Goal: Transaction & Acquisition: Purchase product/service

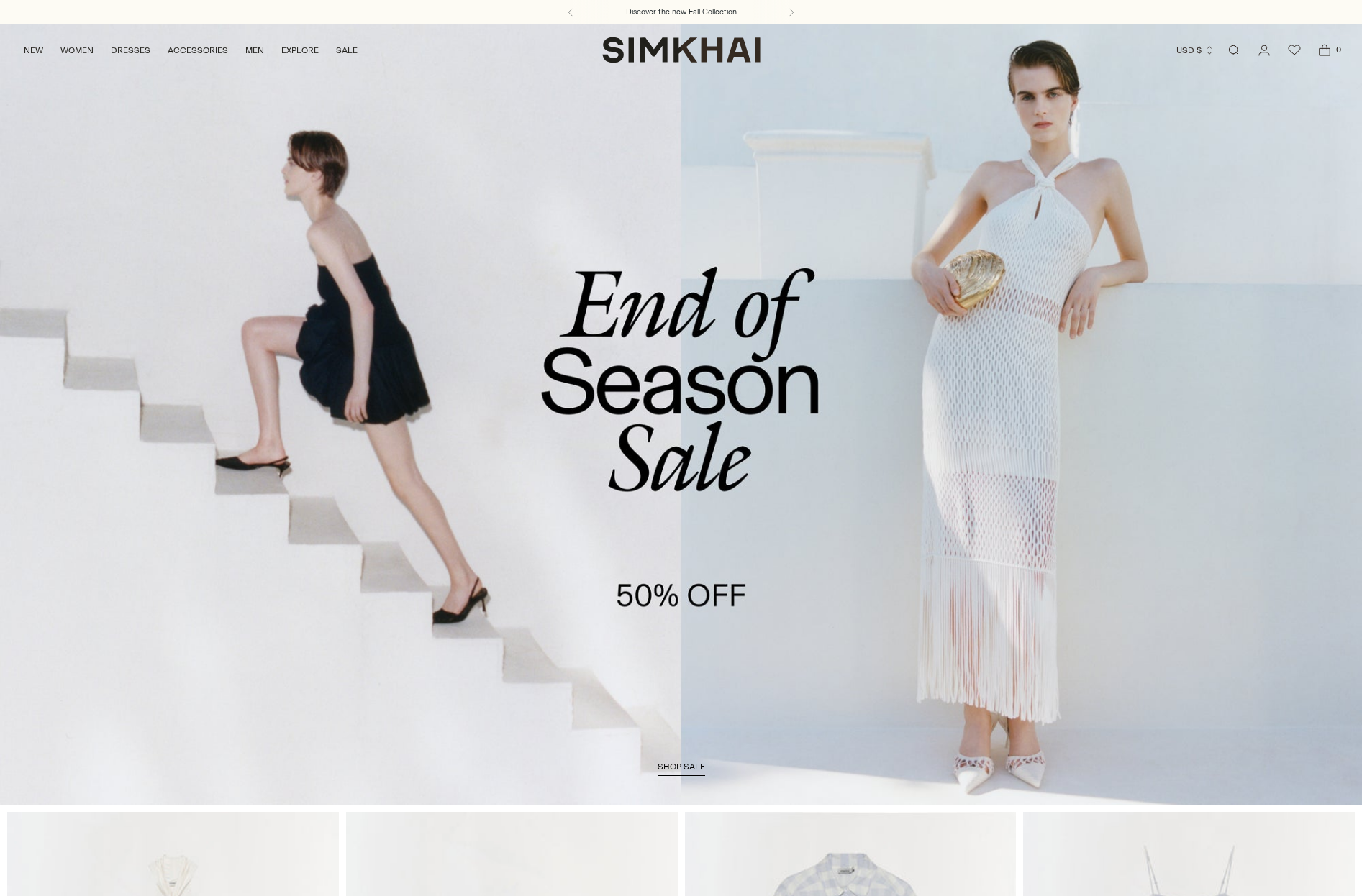
click at [766, 277] on link "/collections/sale" at bounding box center [681, 414] width 1362 height 781
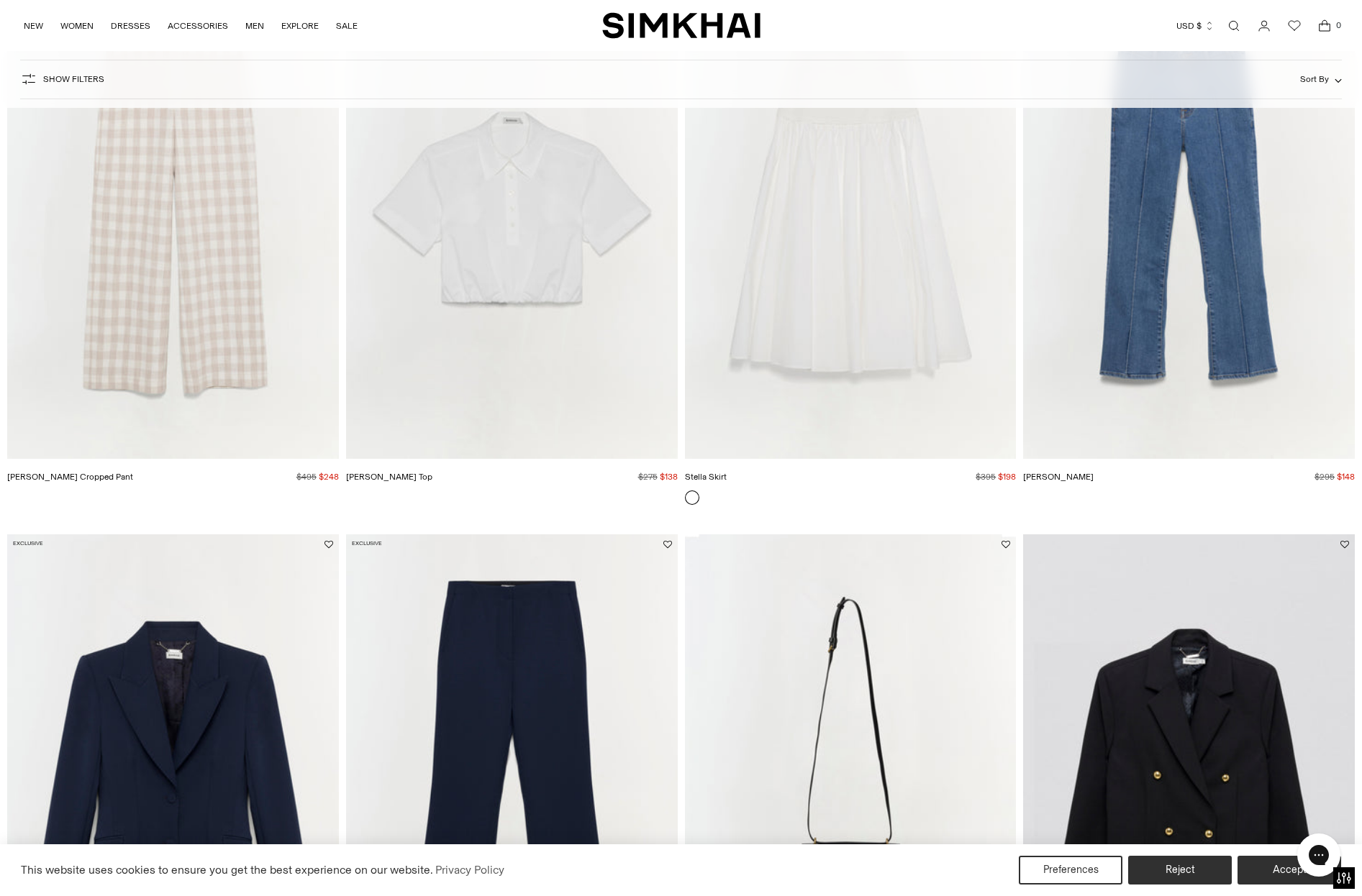
scroll to position [1583, 0]
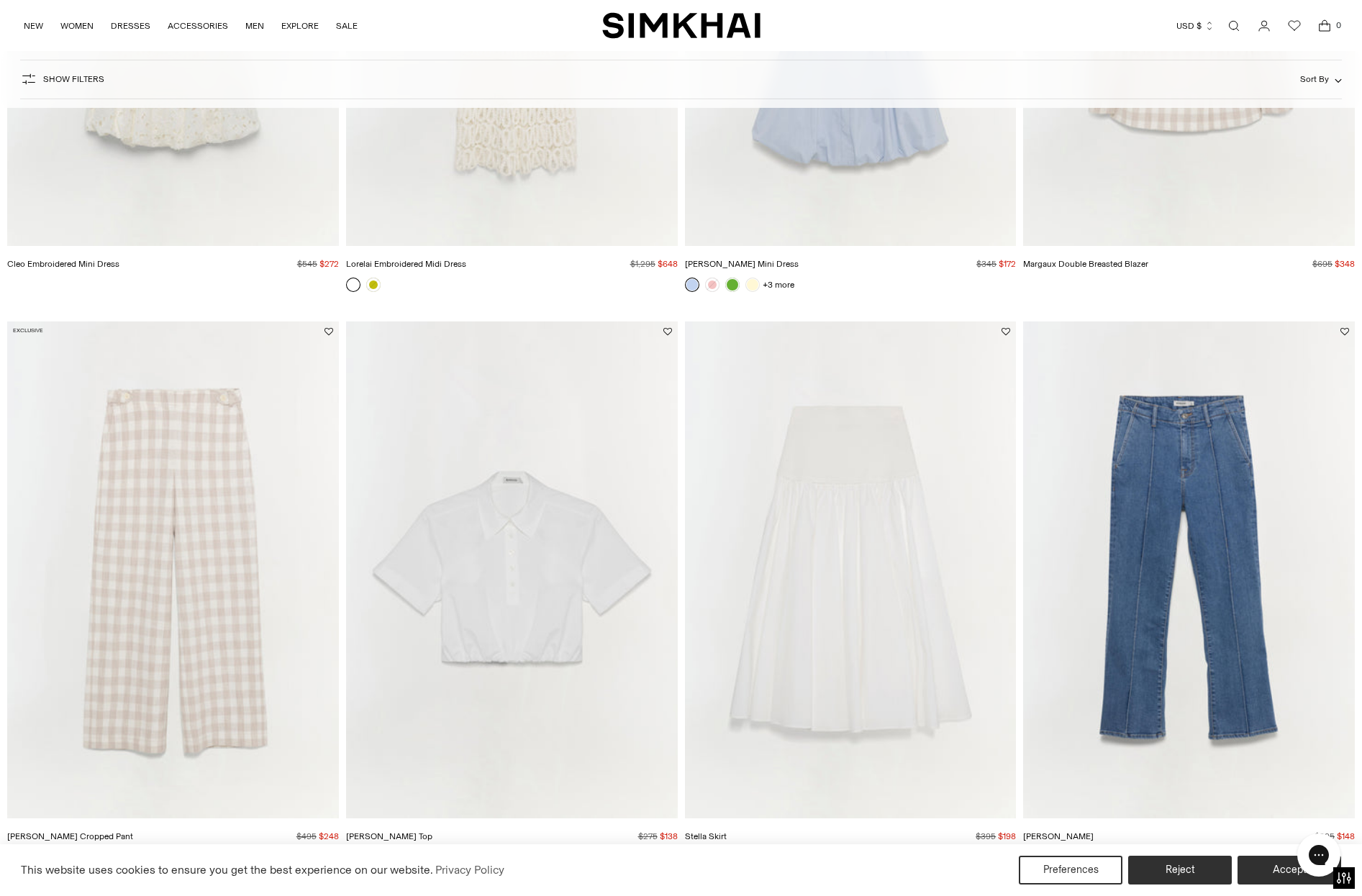
click at [59, 72] on button "Show Filters" at bounding box center [62, 79] width 84 height 23
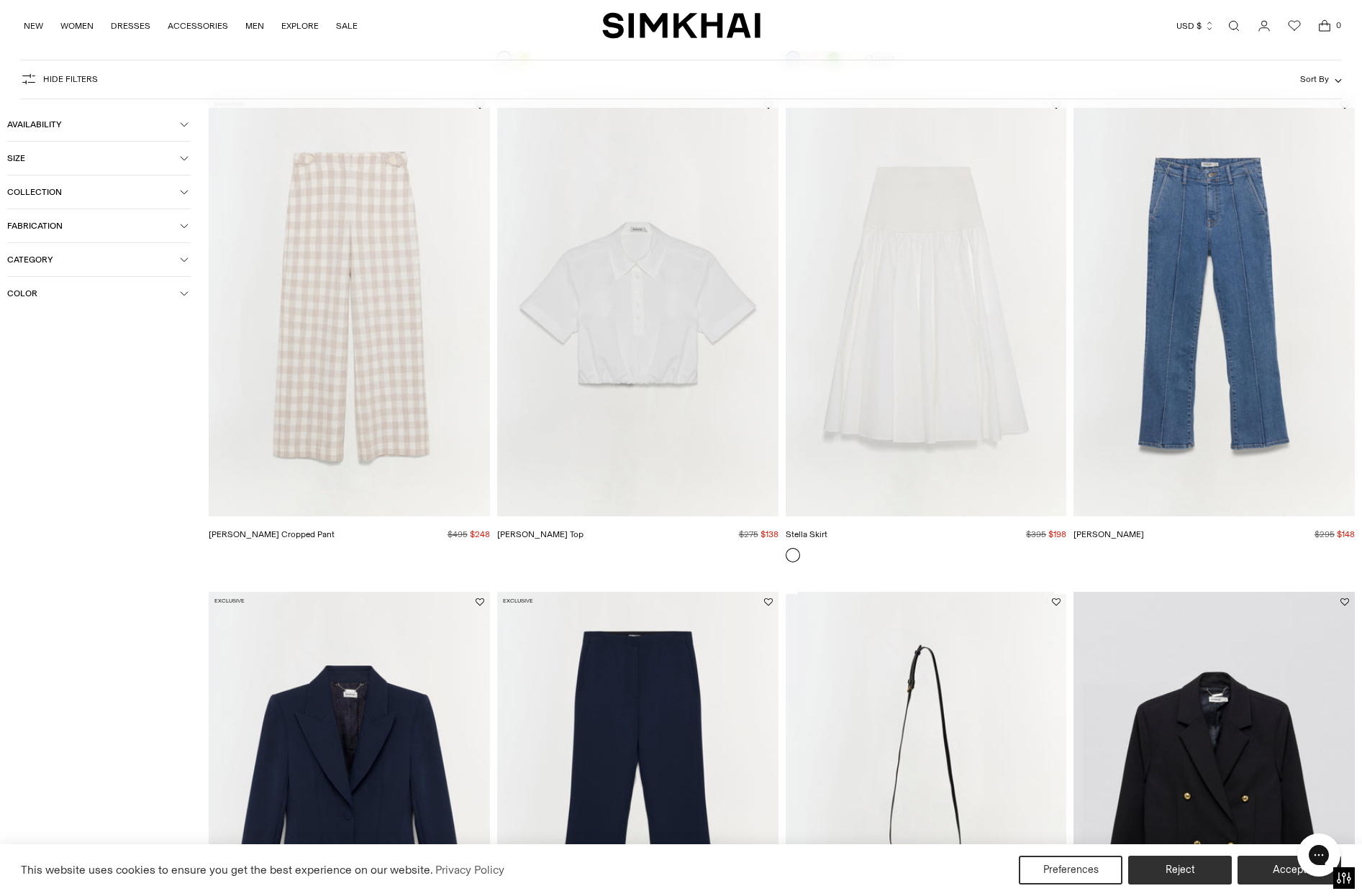
click at [40, 166] on button "Size" at bounding box center [99, 158] width 184 height 33
click at [162, 190] on div "M" at bounding box center [163, 188] width 55 height 22
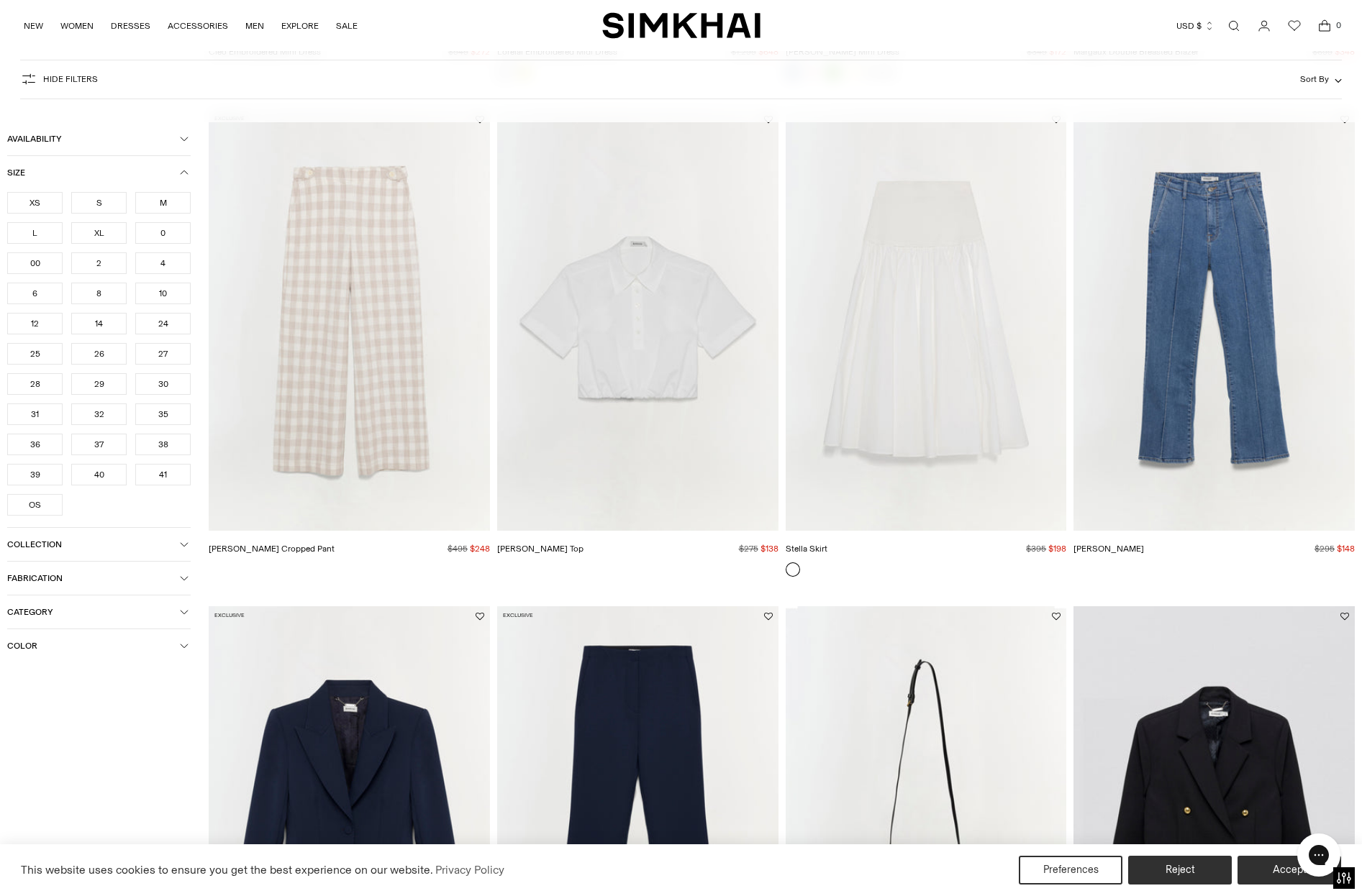
scroll to position [1597, 0]
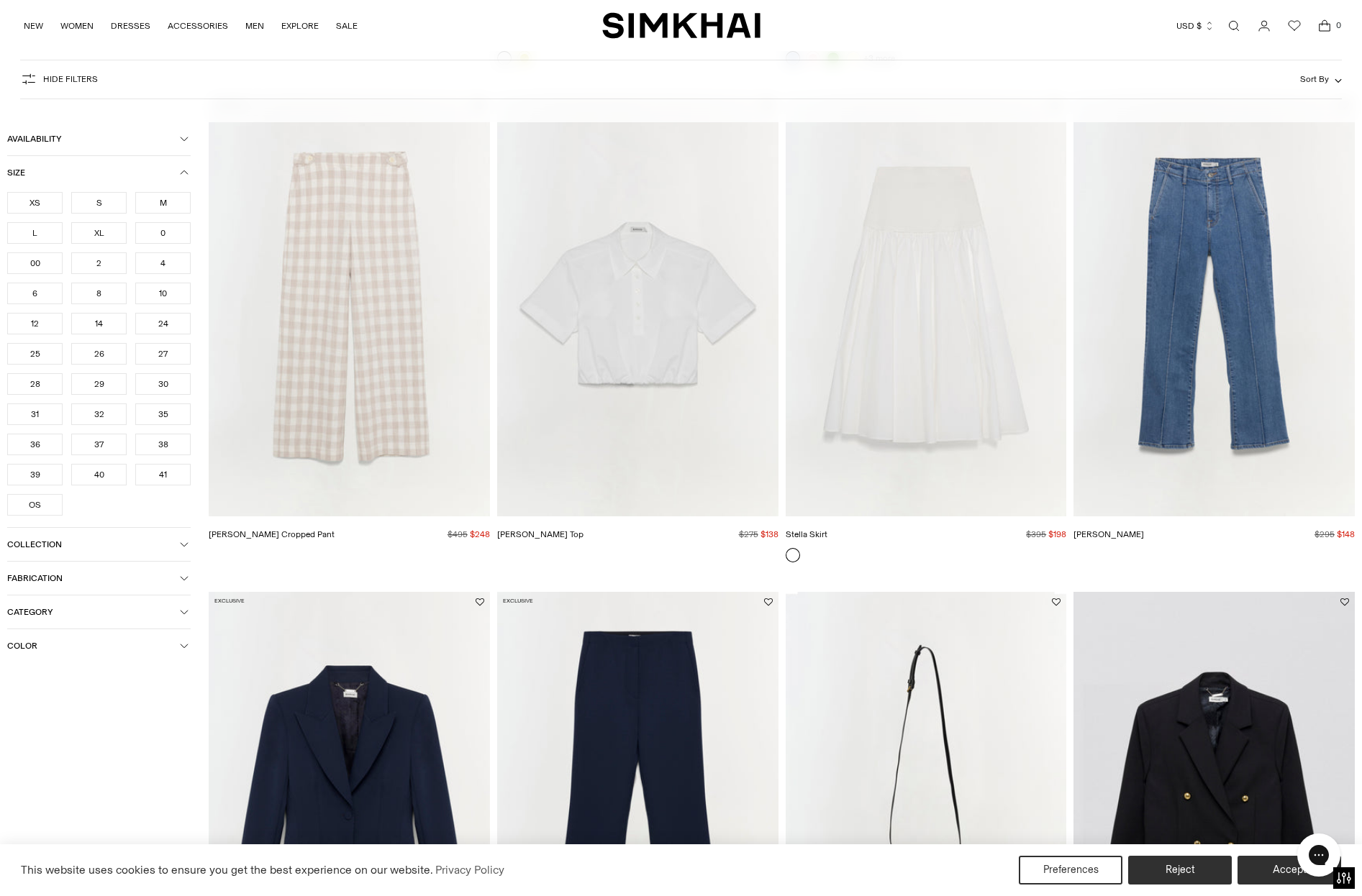
click at [37, 289] on div "6" at bounding box center [35, 294] width 55 height 22
click at [75, 292] on div "8" at bounding box center [99, 294] width 55 height 22
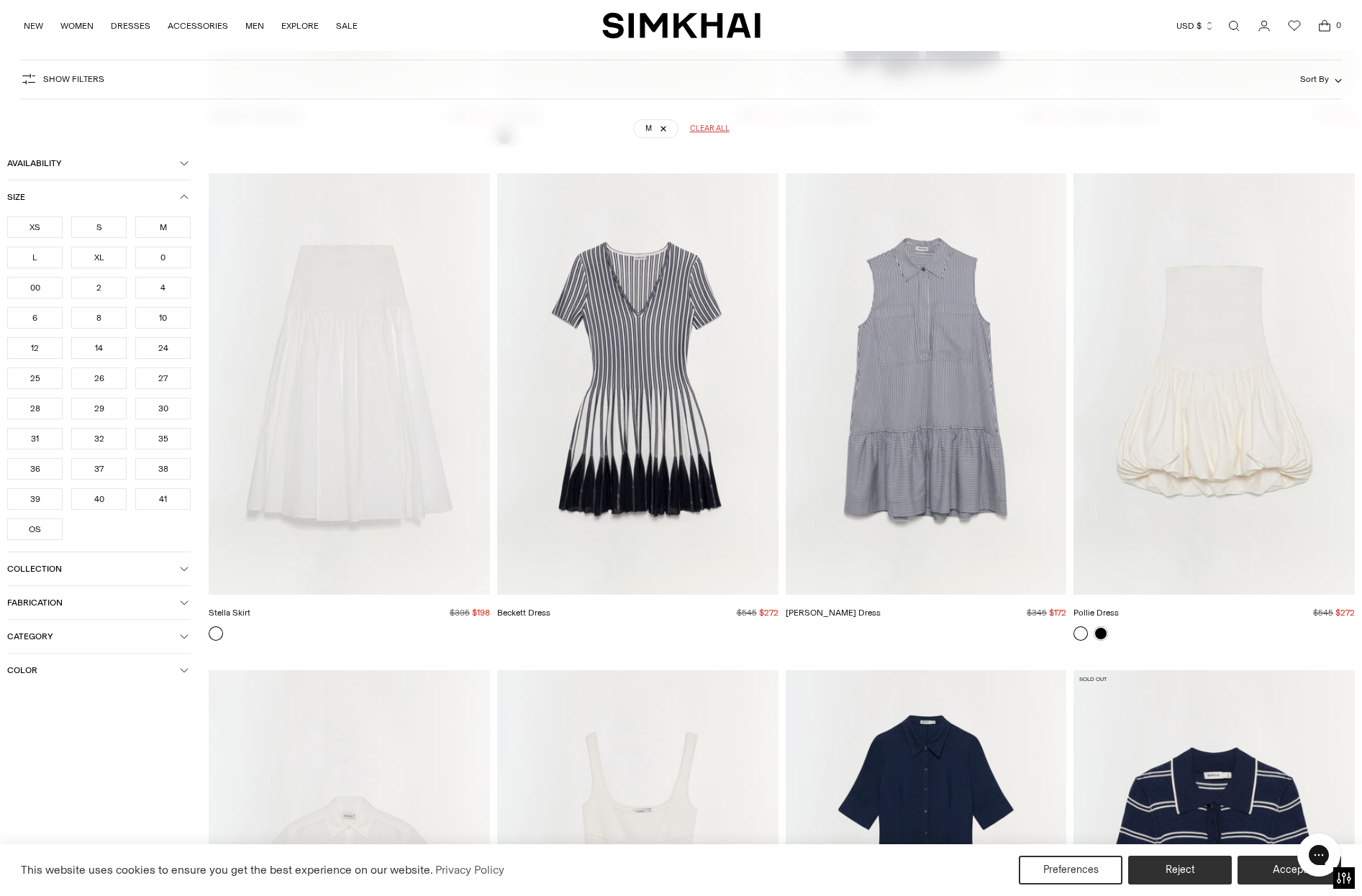
click at [37, 317] on div "6" at bounding box center [35, 317] width 55 height 22
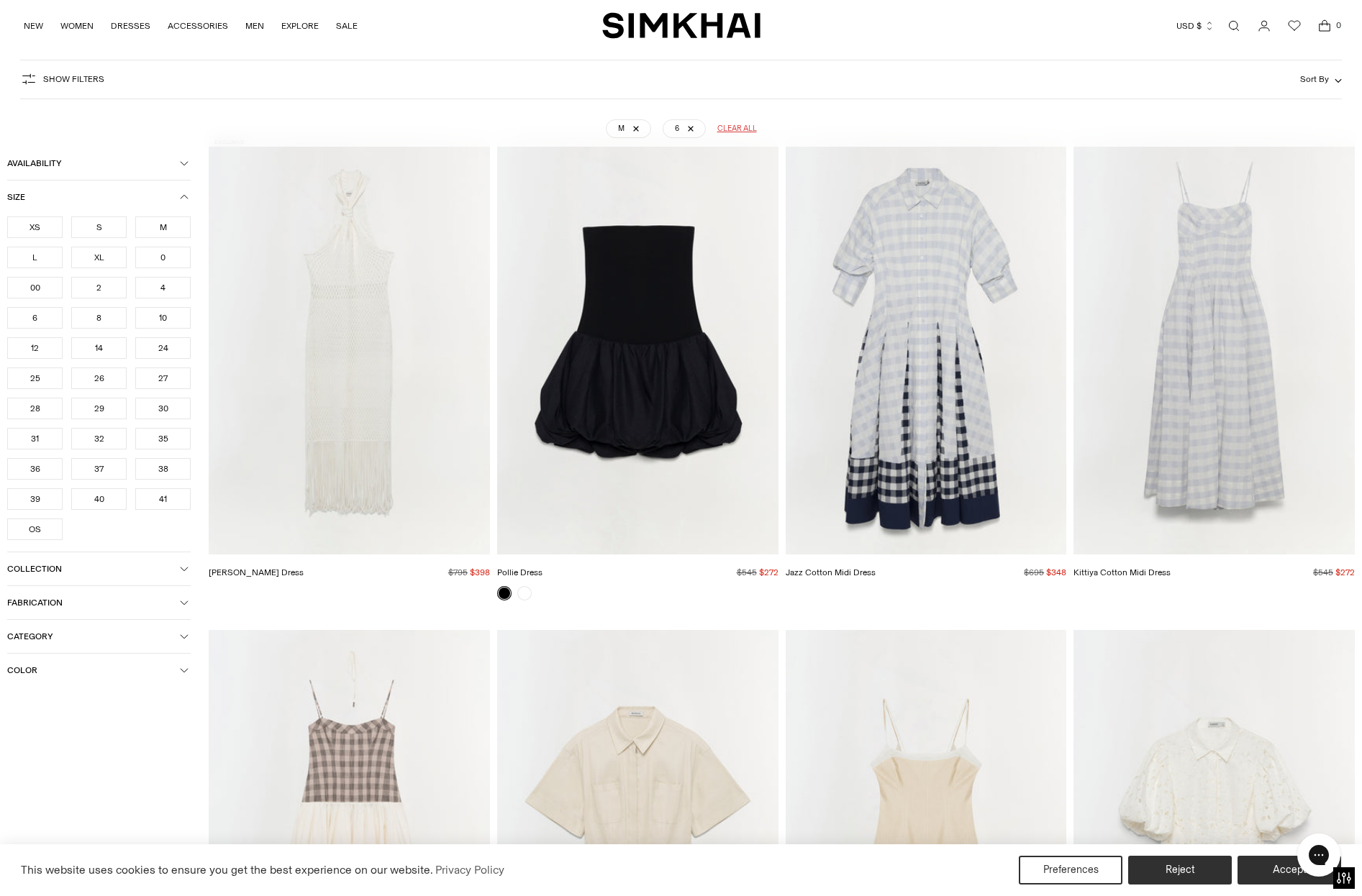
click at [95, 321] on div "8" at bounding box center [99, 317] width 55 height 22
click at [30, 413] on div "28" at bounding box center [35, 408] width 55 height 22
click at [147, 382] on div "27" at bounding box center [163, 378] width 55 height 22
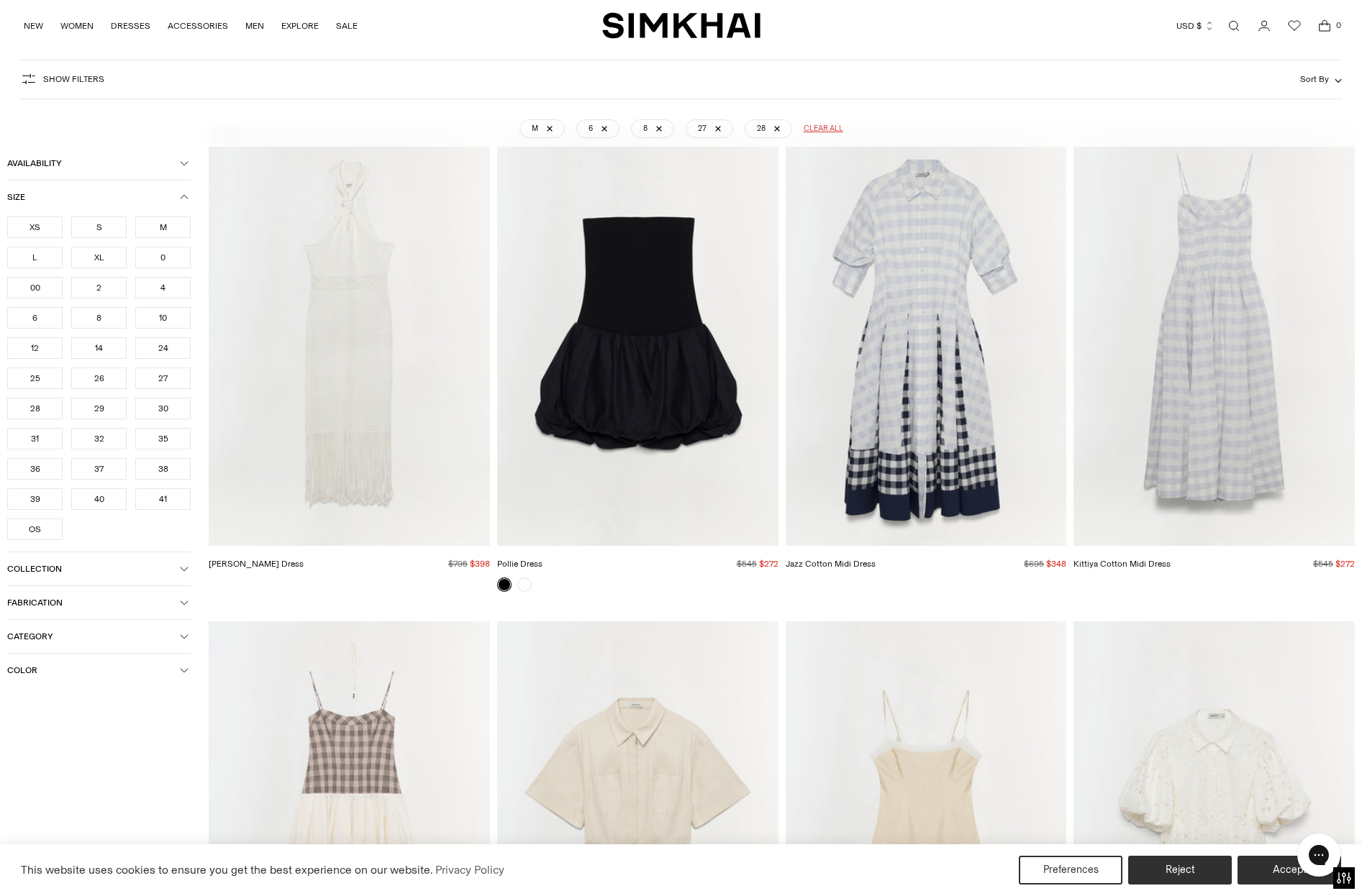
scroll to position [106, 0]
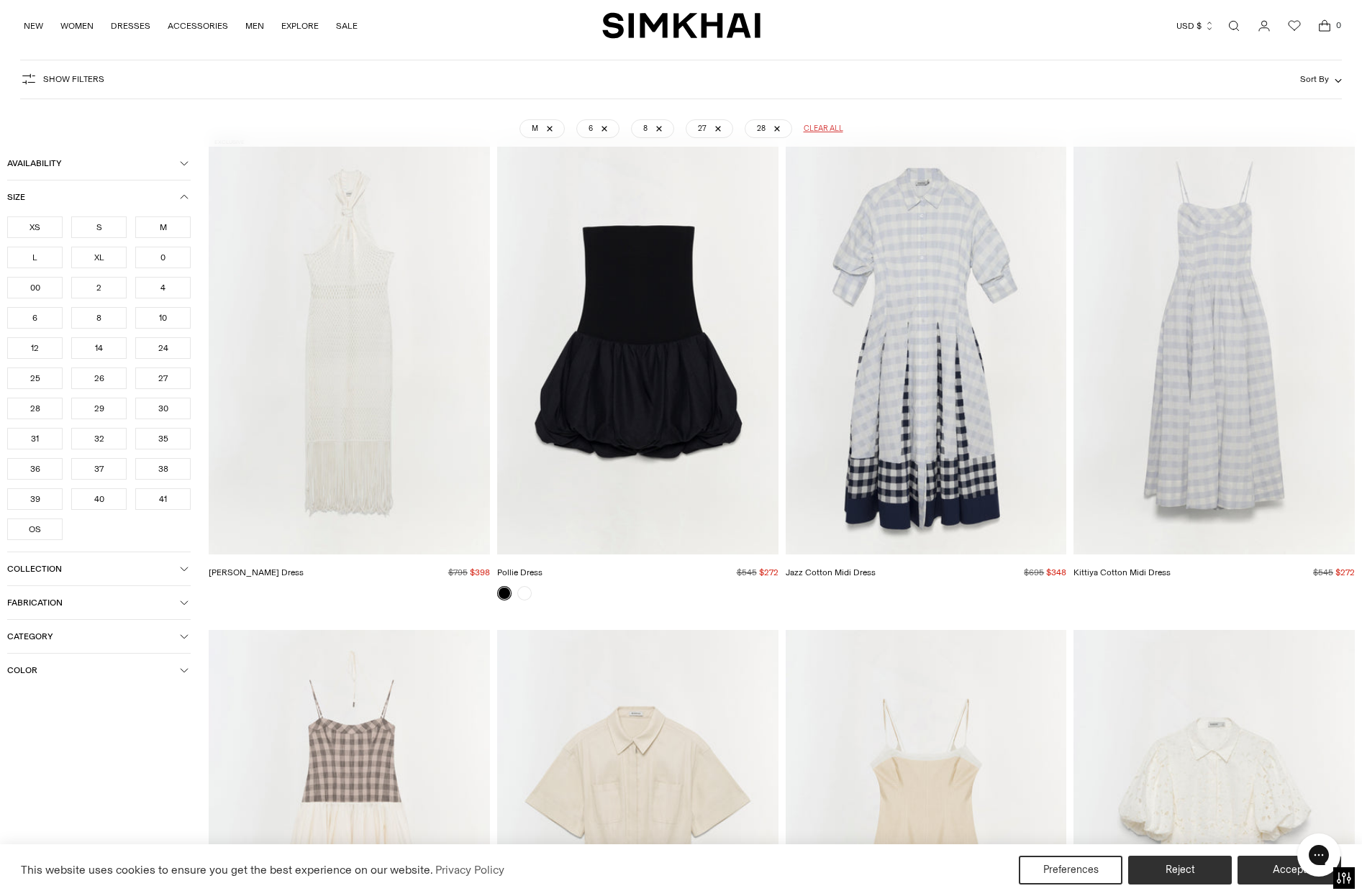
click at [187, 193] on icon "button" at bounding box center [184, 197] width 9 height 9
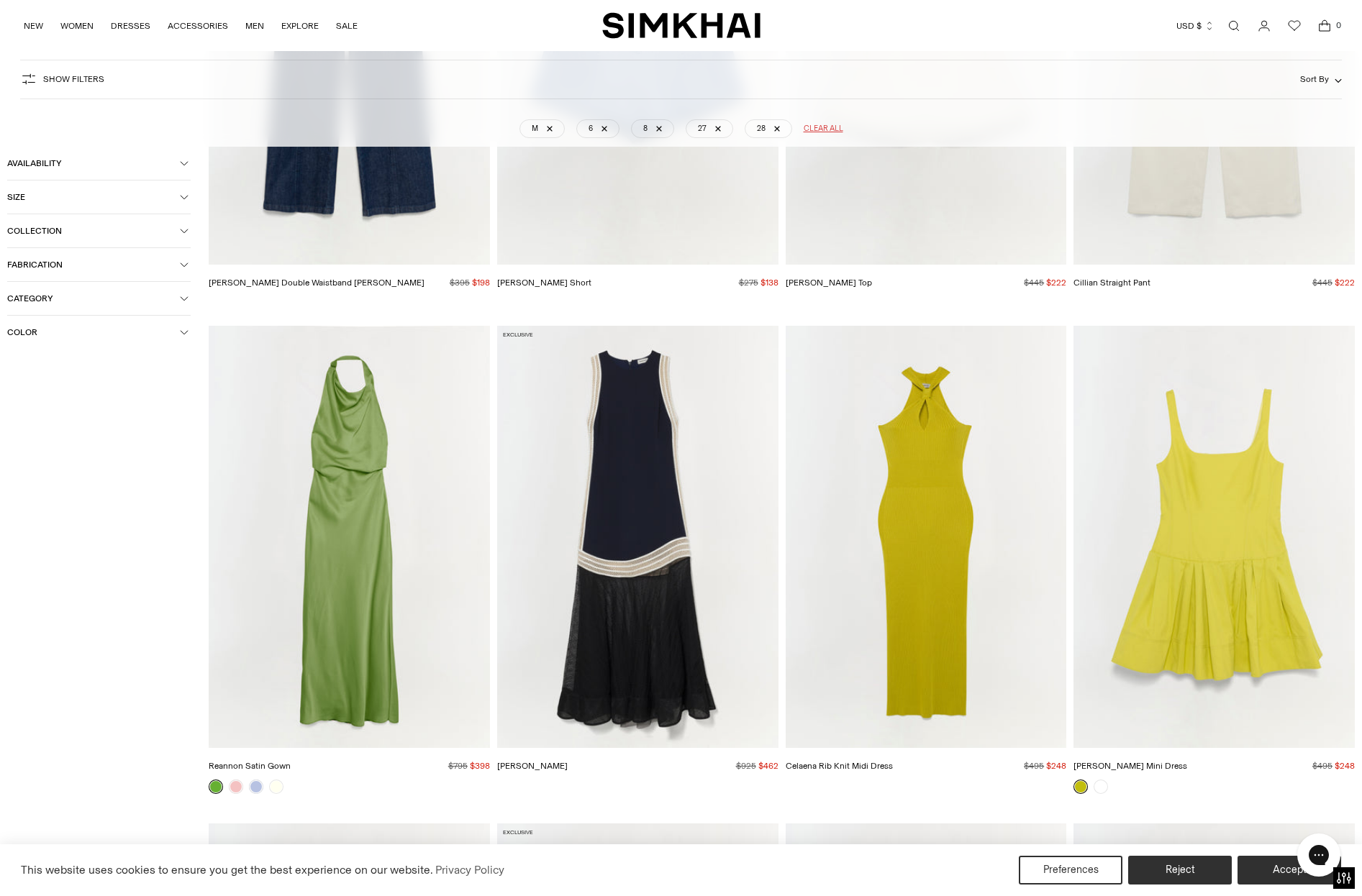
scroll to position [10320, 0]
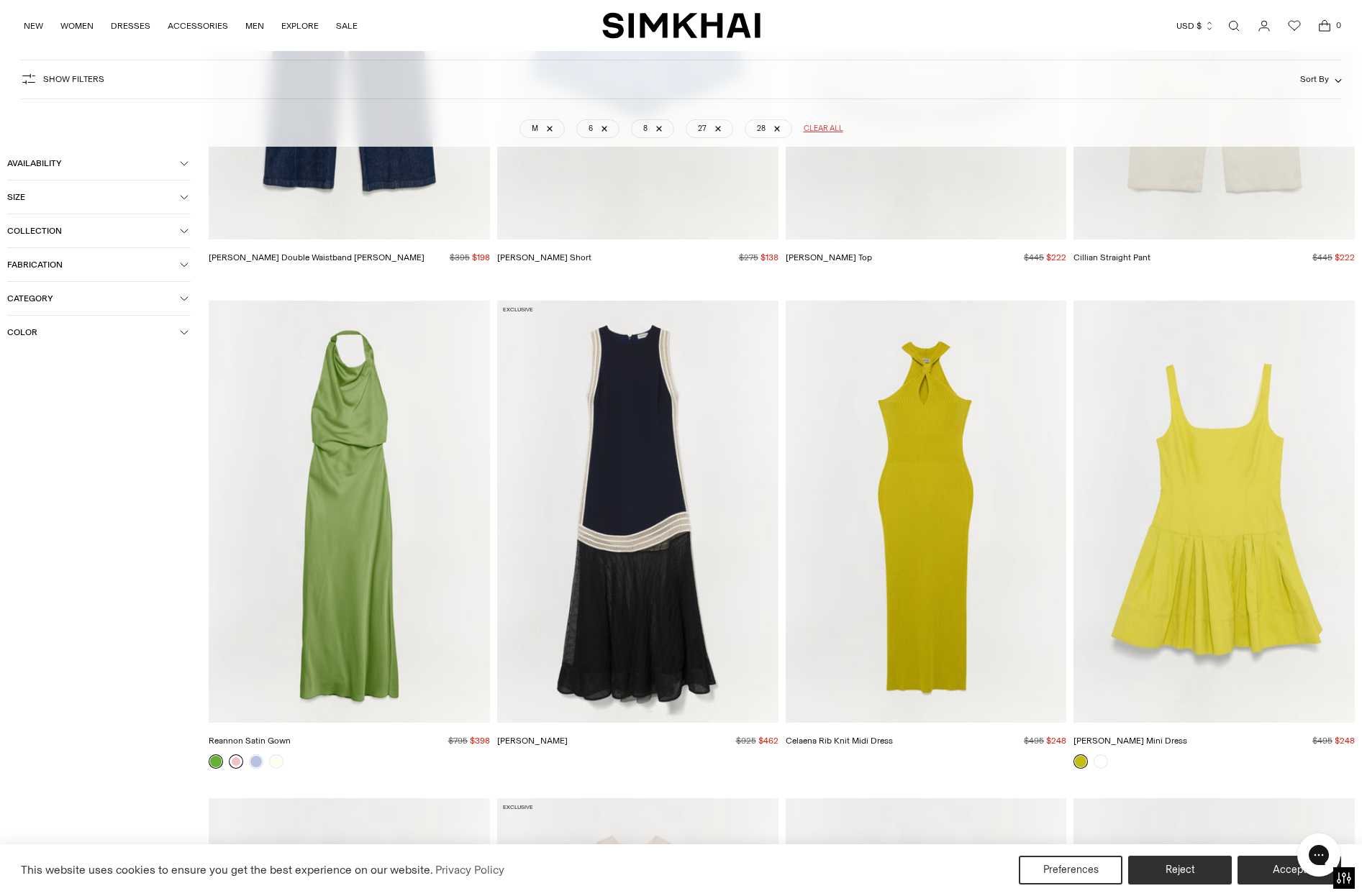
click at [236, 761] on link at bounding box center [235, 761] width 14 height 14
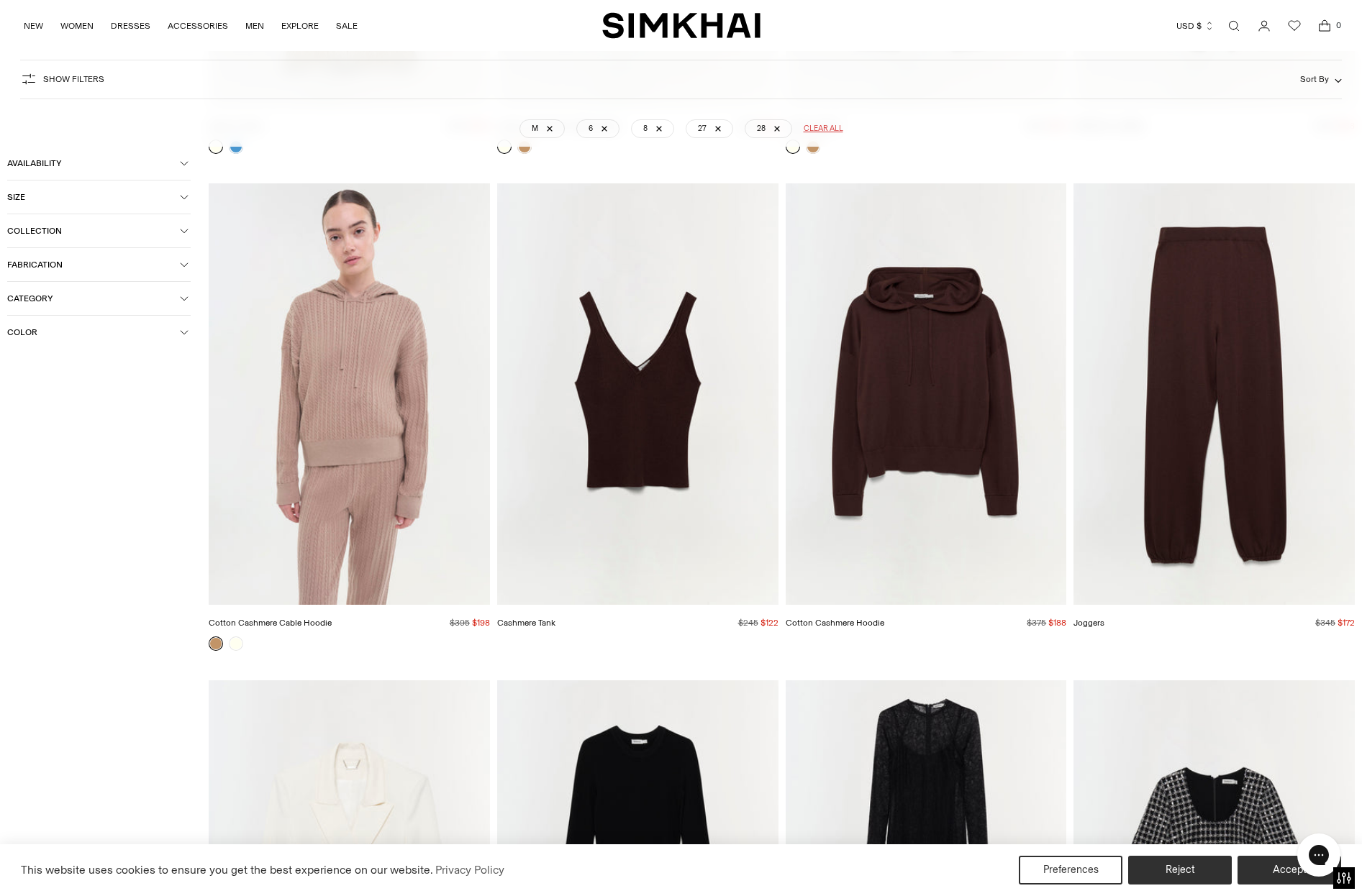
scroll to position [21827, 0]
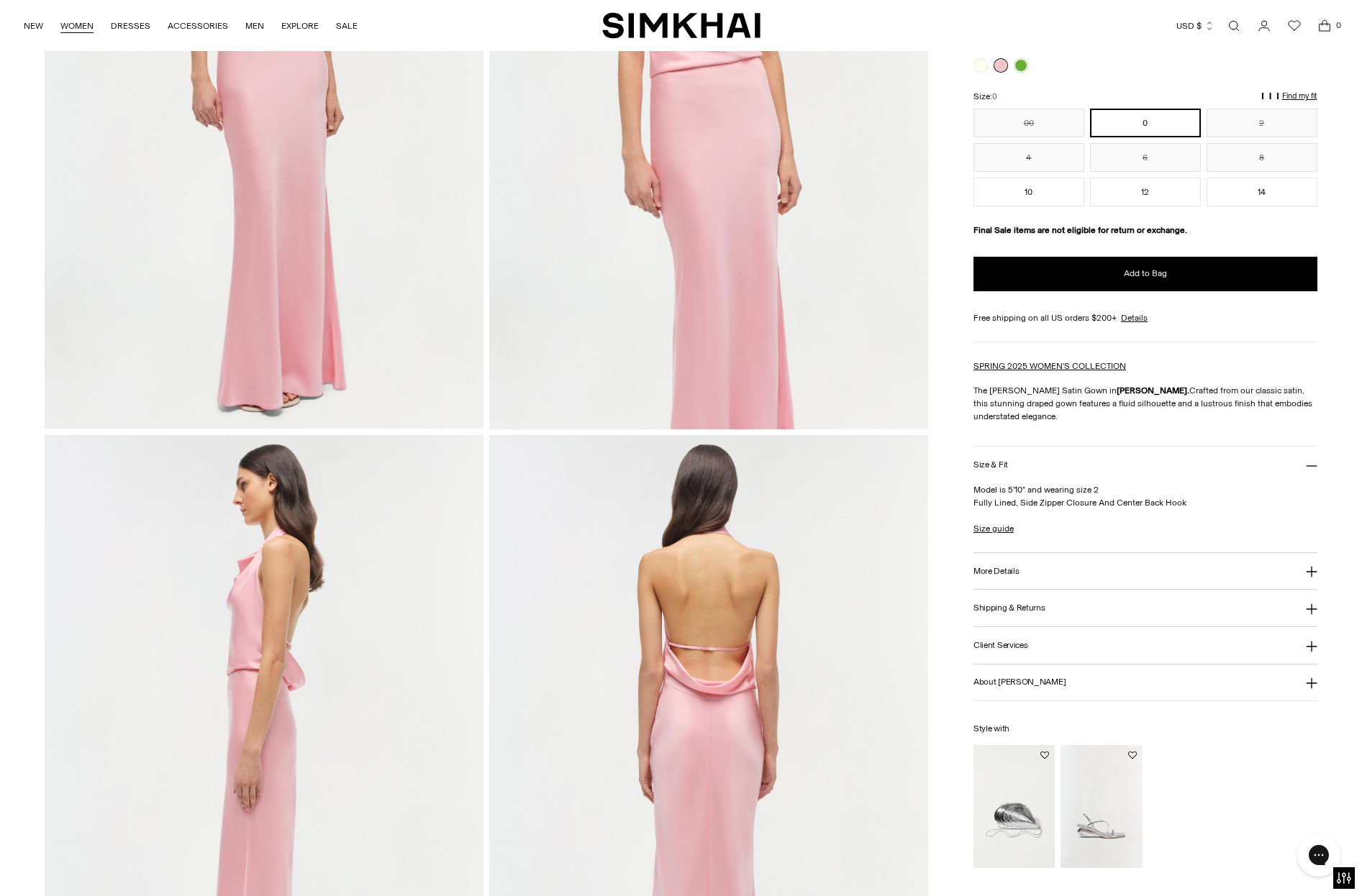
scroll to position [360, 0]
